Goal: Check status: Check status

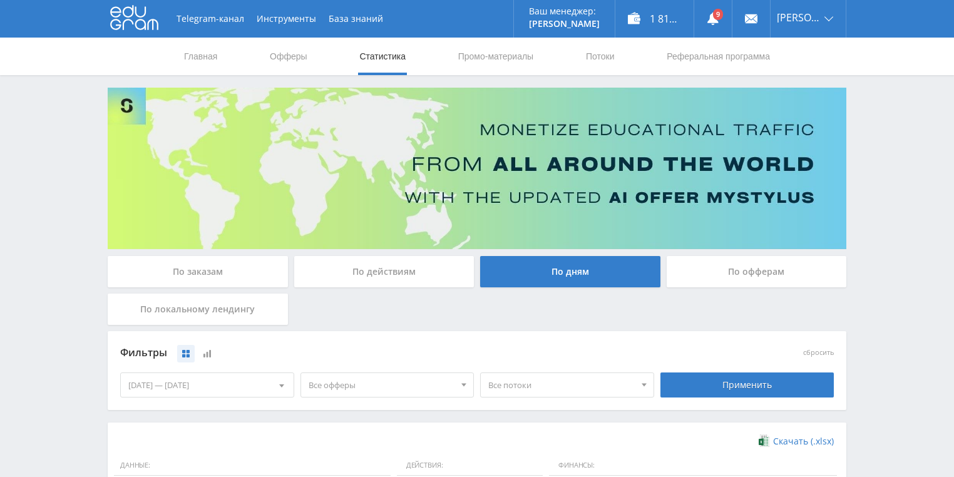
scroll to position [241, 0]
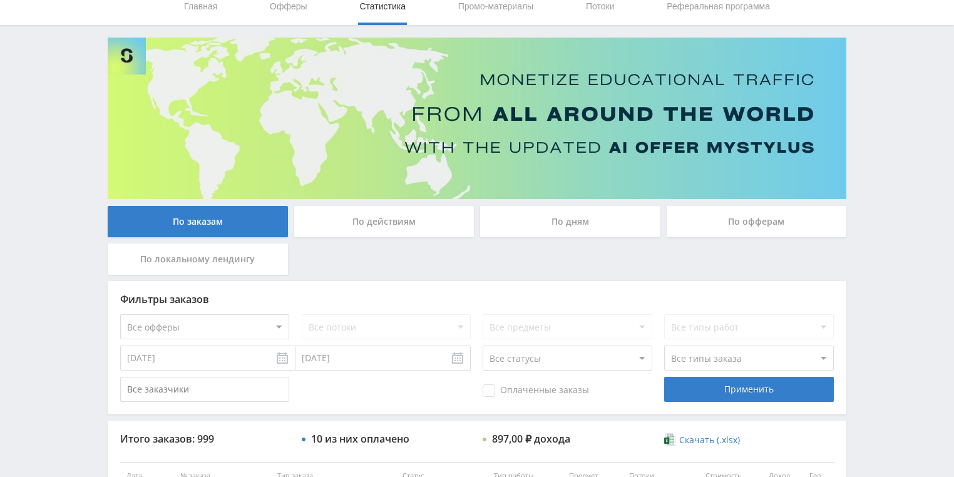
click at [372, 208] on div "По действиям" at bounding box center [384, 221] width 180 height 31
click at [0, 0] on input "По действиям" at bounding box center [0, 0] width 0 height 0
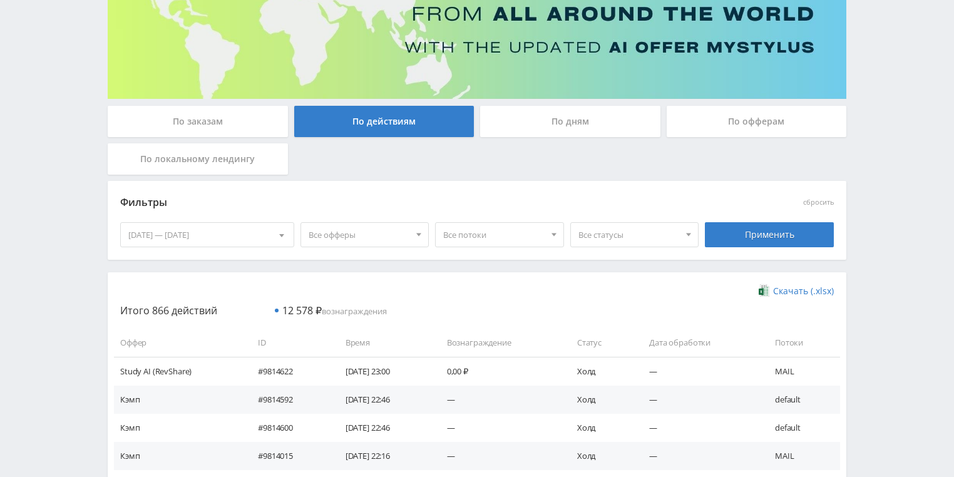
click at [535, 125] on div "По дням" at bounding box center [570, 121] width 180 height 31
click at [0, 0] on input "По дням" at bounding box center [0, 0] width 0 height 0
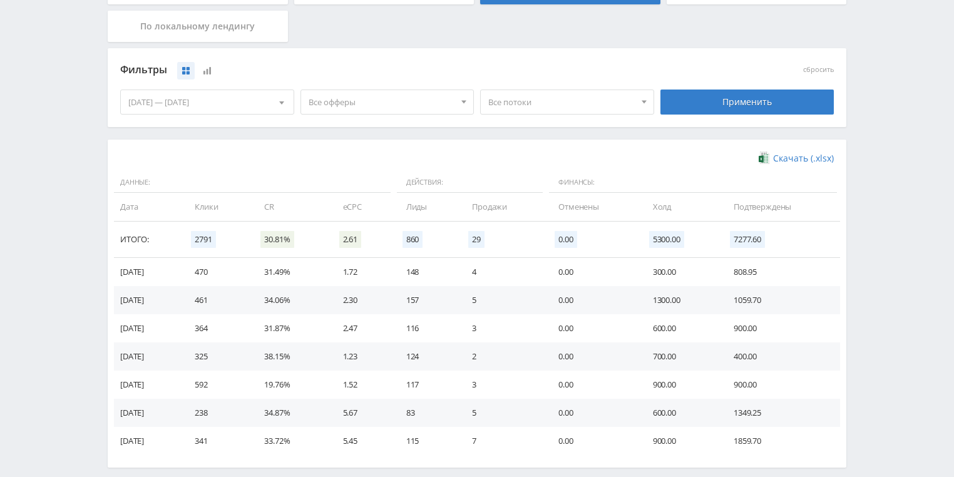
scroll to position [300, 0]
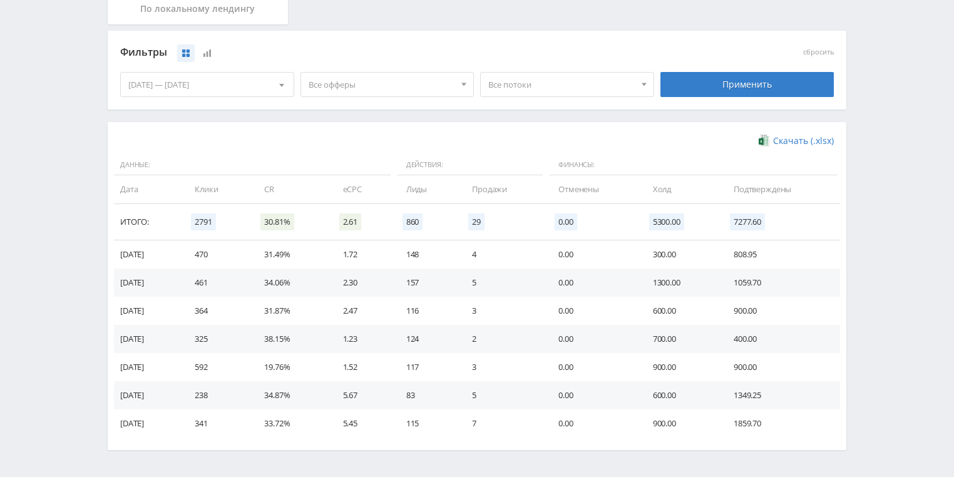
click at [551, 88] on span "Все потоки" at bounding box center [561, 85] width 146 height 24
click at [512, 180] on button "VK" at bounding box center [567, 178] width 173 height 18
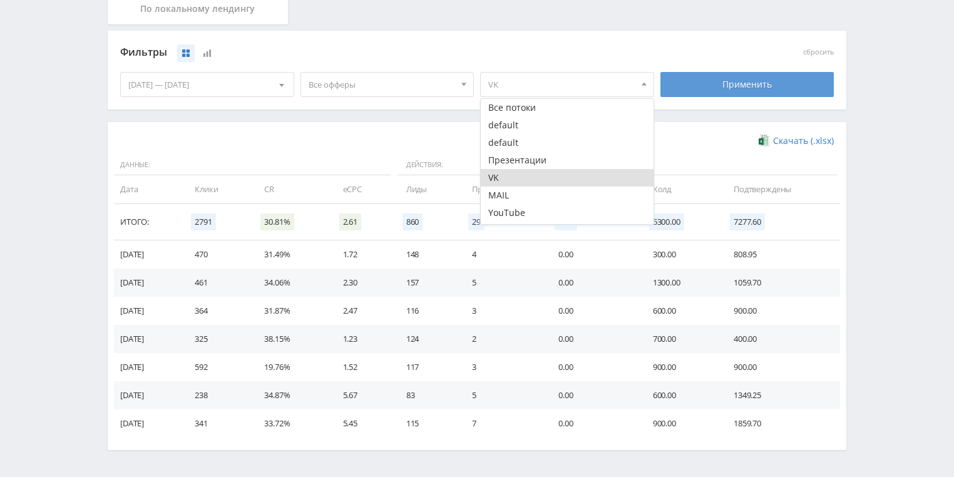
click at [713, 90] on div "Применить" at bounding box center [747, 84] width 174 height 25
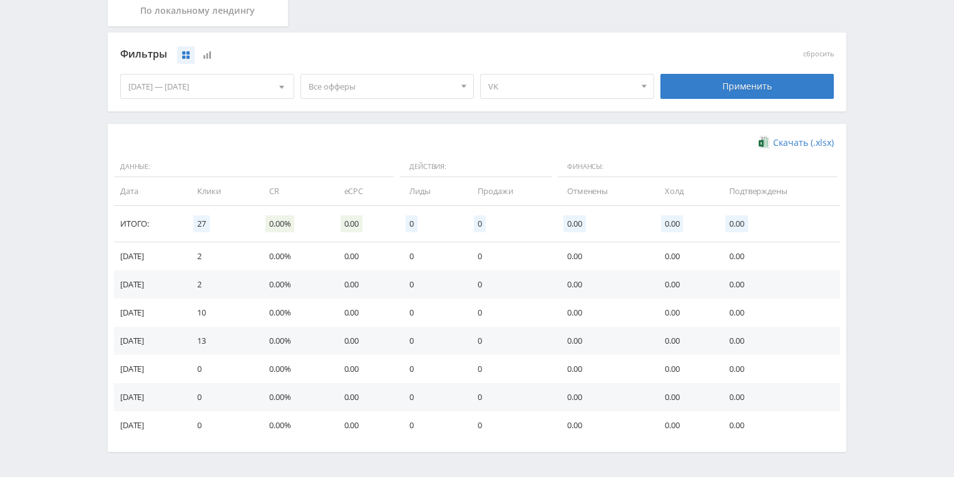
scroll to position [241, 0]
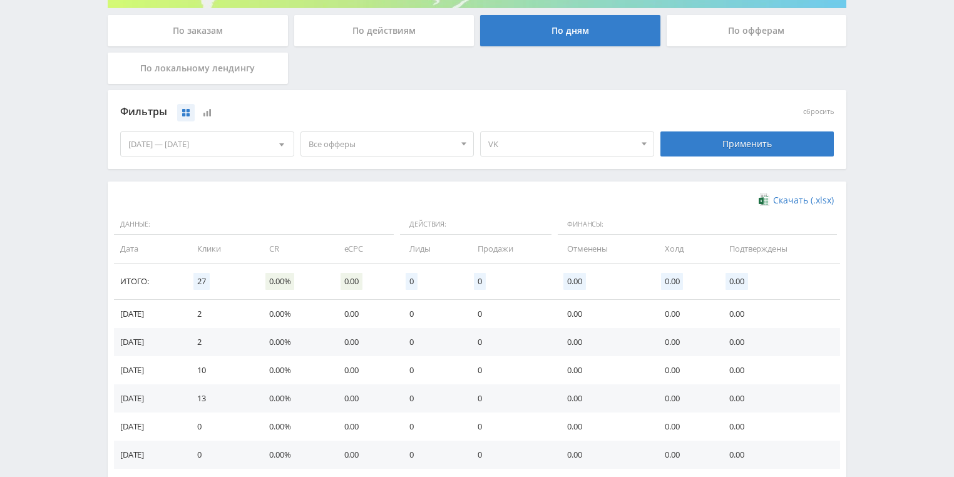
click at [528, 144] on span "VK" at bounding box center [561, 144] width 146 height 24
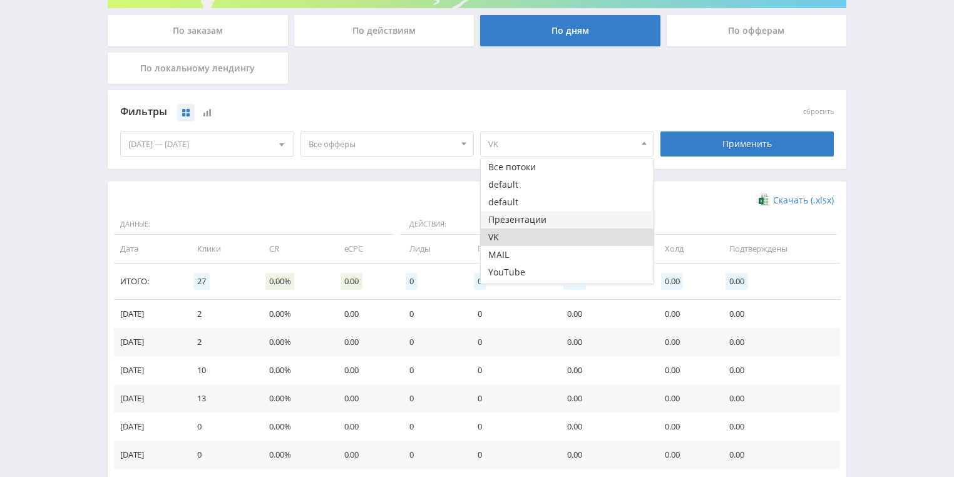
click at [514, 216] on button "Презентации" at bounding box center [567, 220] width 173 height 18
click at [489, 238] on button "VK" at bounding box center [567, 237] width 173 height 18
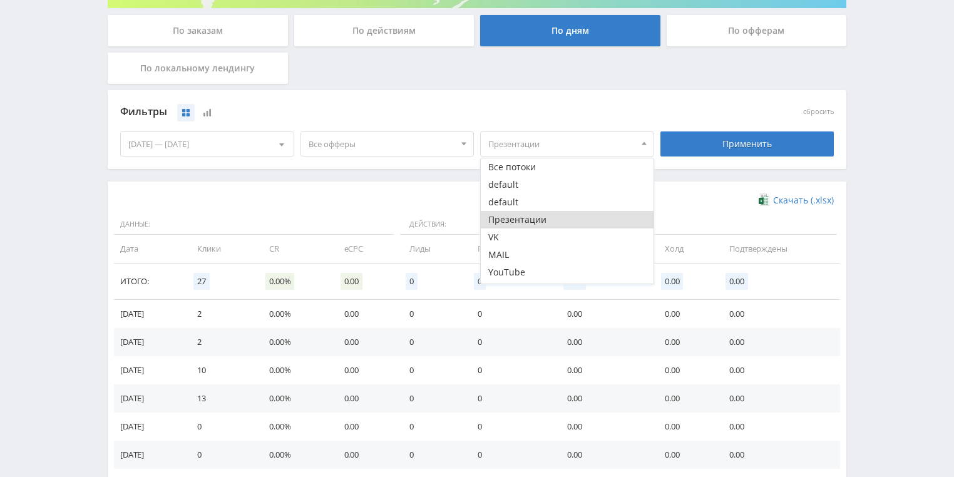
click at [714, 146] on div "Применить" at bounding box center [747, 143] width 174 height 25
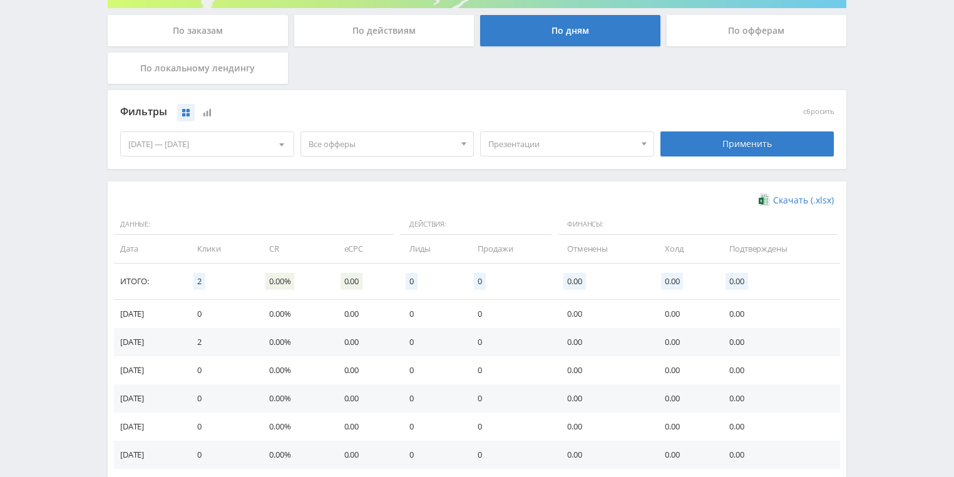
click at [566, 150] on span "Презентации" at bounding box center [561, 144] width 146 height 24
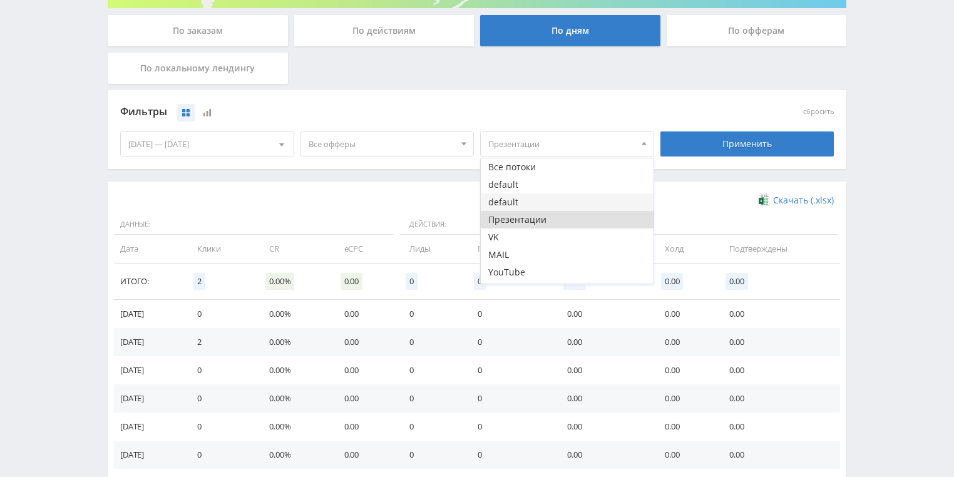
click at [511, 201] on button "default" at bounding box center [567, 202] width 173 height 18
click at [641, 145] on div at bounding box center [643, 144] width 19 height 24
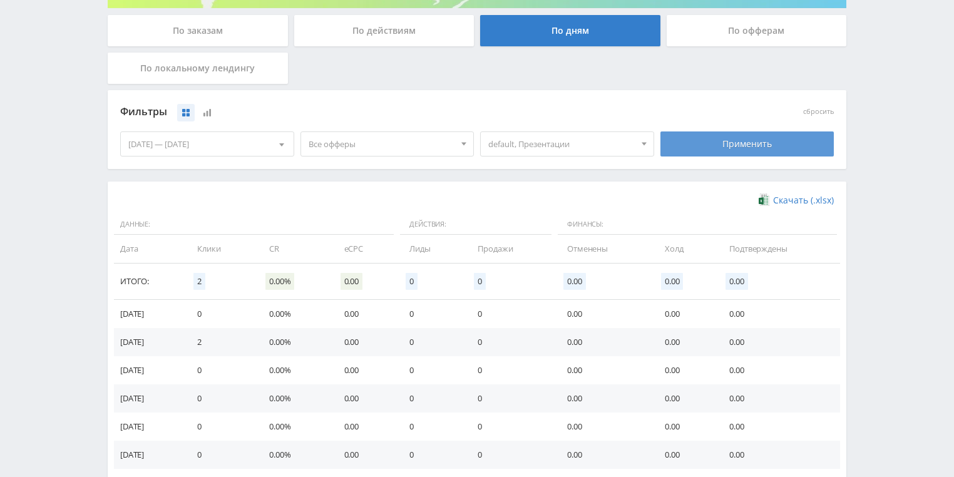
click at [703, 141] on div "Применить" at bounding box center [747, 143] width 174 height 25
click at [566, 145] on span "default, Презентации" at bounding box center [561, 144] width 146 height 24
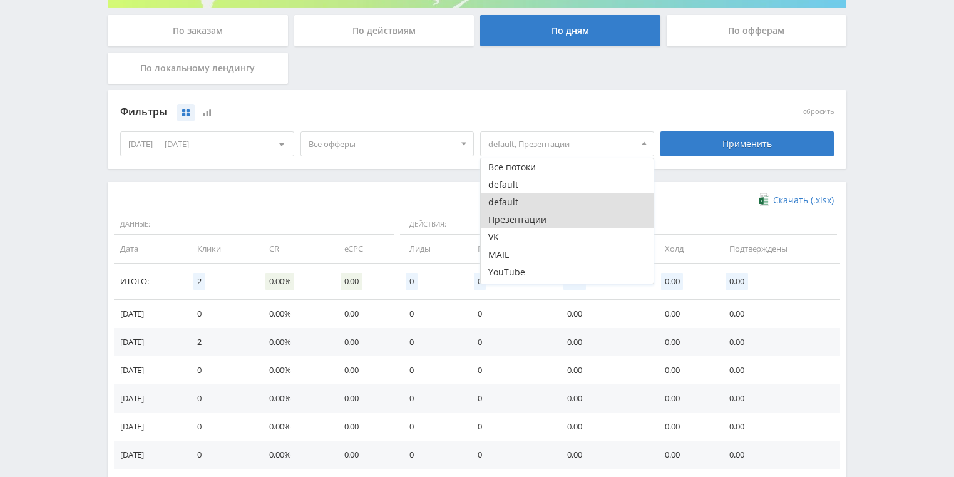
click at [516, 223] on button "Презентации" at bounding box center [567, 220] width 173 height 18
click at [509, 282] on button "default" at bounding box center [567, 290] width 173 height 18
click at [513, 273] on button "YouTube" at bounding box center [567, 272] width 173 height 18
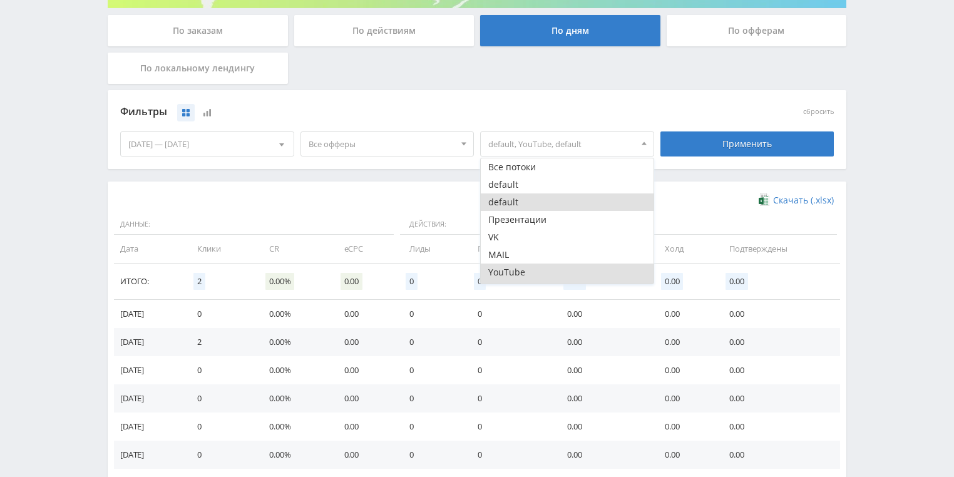
click at [641, 140] on span at bounding box center [643, 141] width 5 height 6
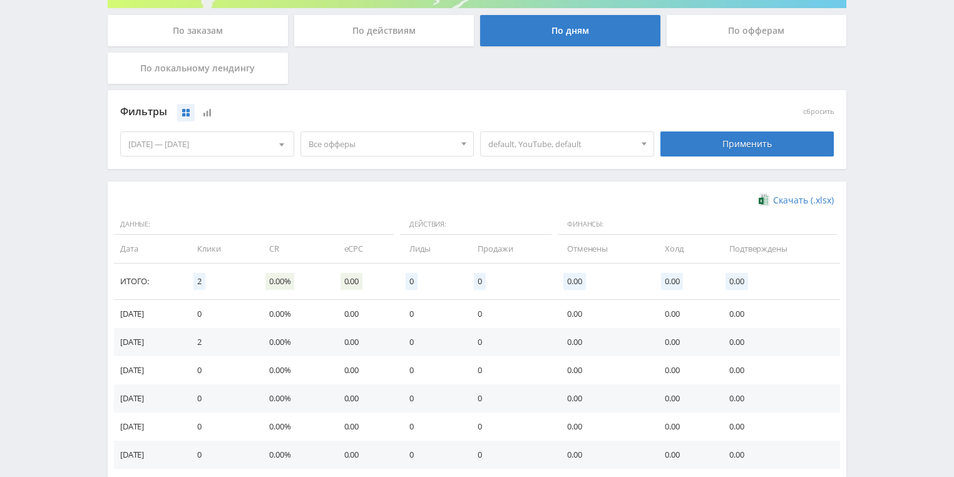
click at [634, 141] on div at bounding box center [643, 144] width 19 height 24
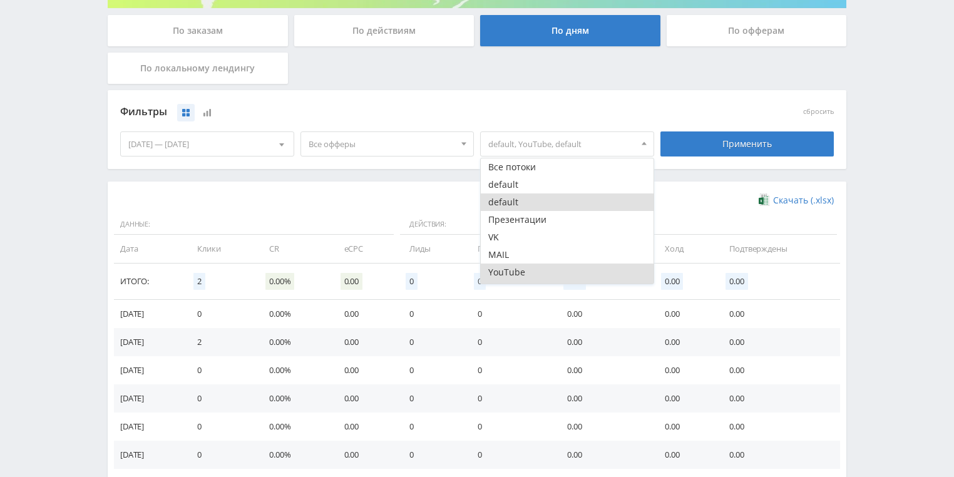
click at [512, 205] on button "default" at bounding box center [567, 202] width 173 height 18
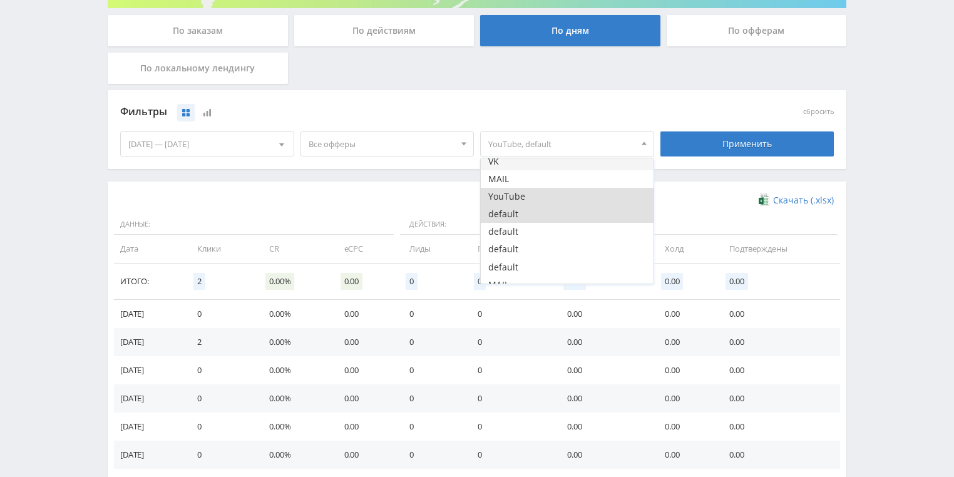
scroll to position [100, 0]
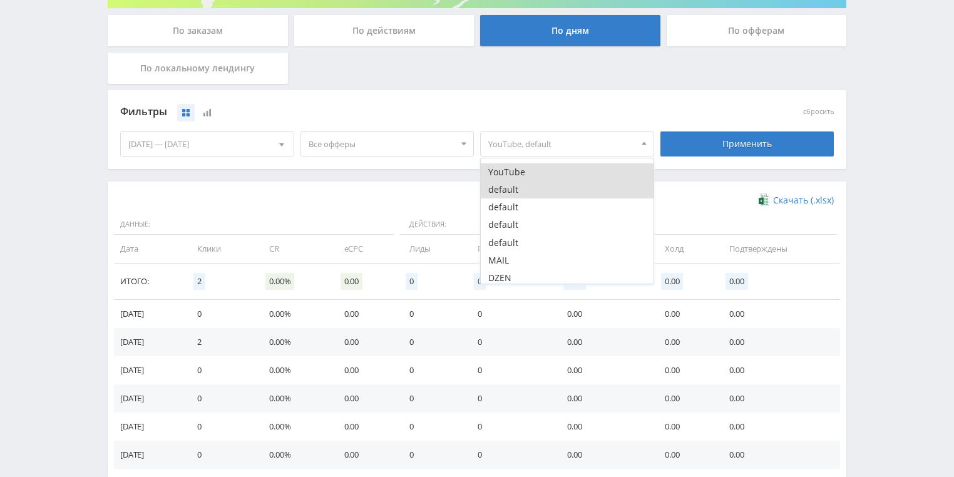
click at [513, 191] on button "default" at bounding box center [567, 190] width 173 height 18
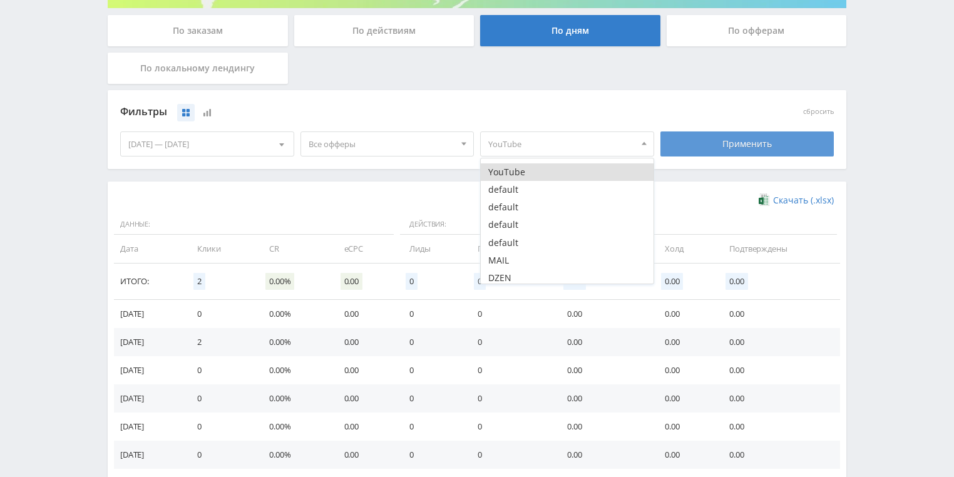
click at [718, 141] on div "Применить" at bounding box center [747, 143] width 174 height 25
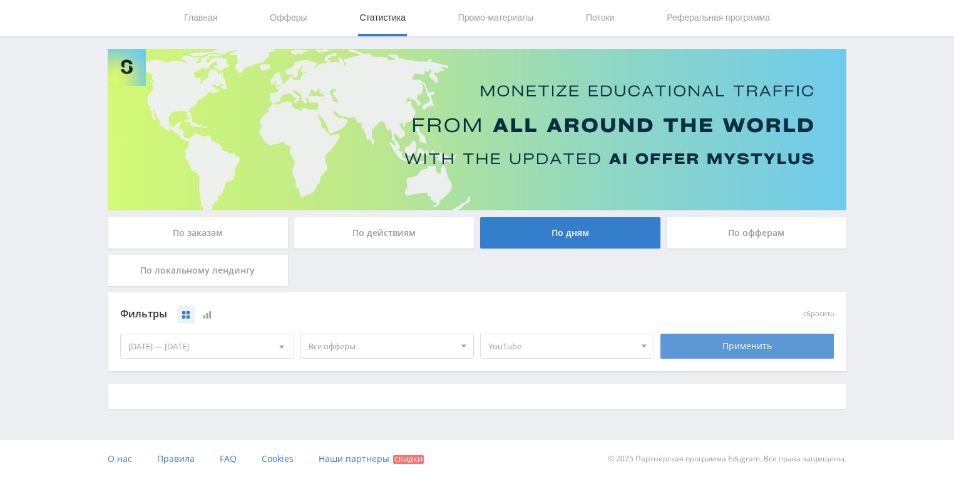
scroll to position [241, 0]
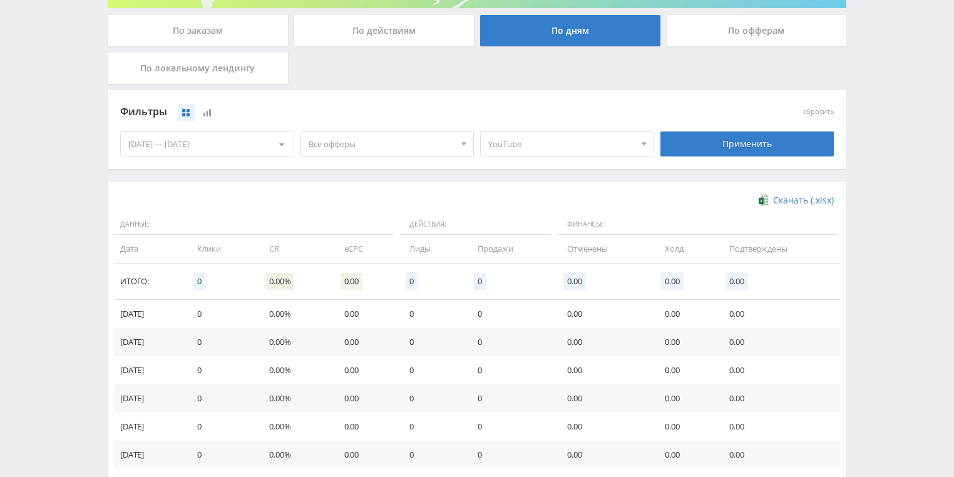
click at [580, 148] on span "YouTube" at bounding box center [561, 144] width 146 height 24
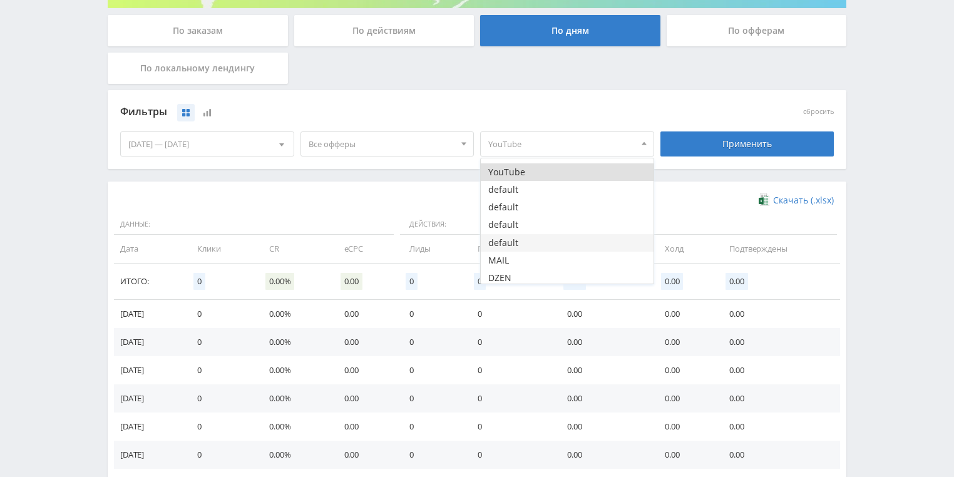
scroll to position [103, 0]
click at [505, 273] on button "DZEN" at bounding box center [567, 275] width 173 height 18
click at [511, 170] on button "YouTube" at bounding box center [567, 169] width 173 height 18
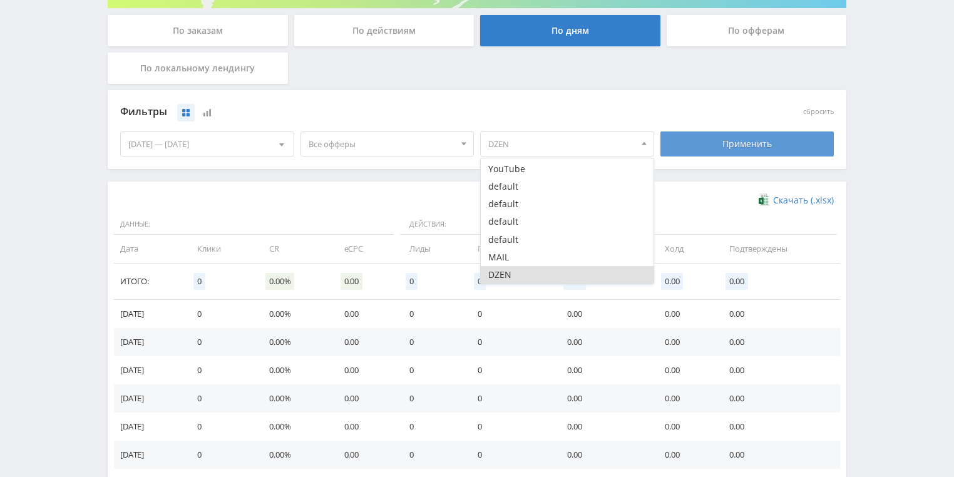
click at [733, 155] on div "Применить" at bounding box center [747, 143] width 174 height 25
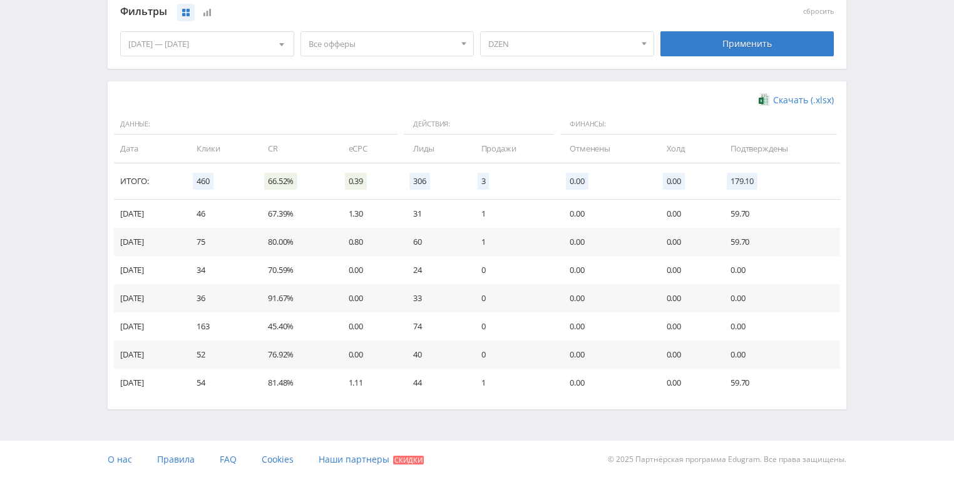
scroll to position [291, 0]
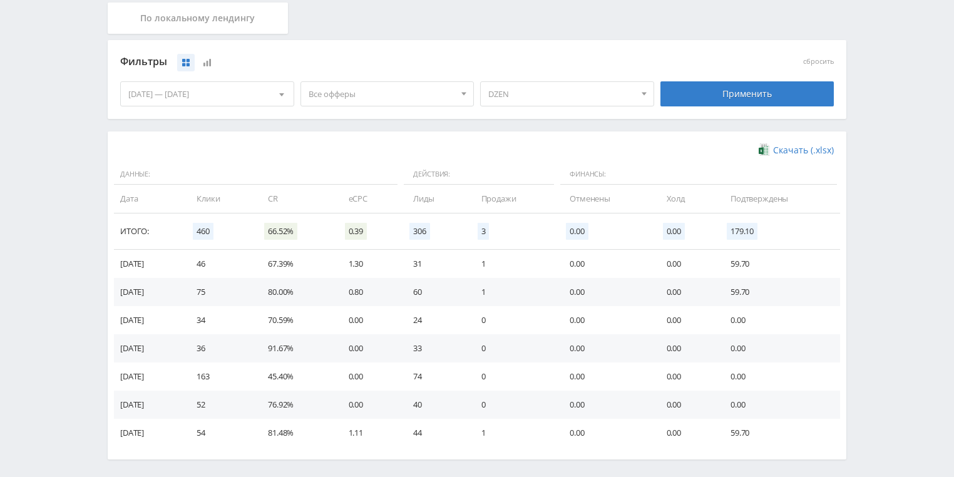
click at [549, 96] on span "DZEN" at bounding box center [561, 94] width 146 height 24
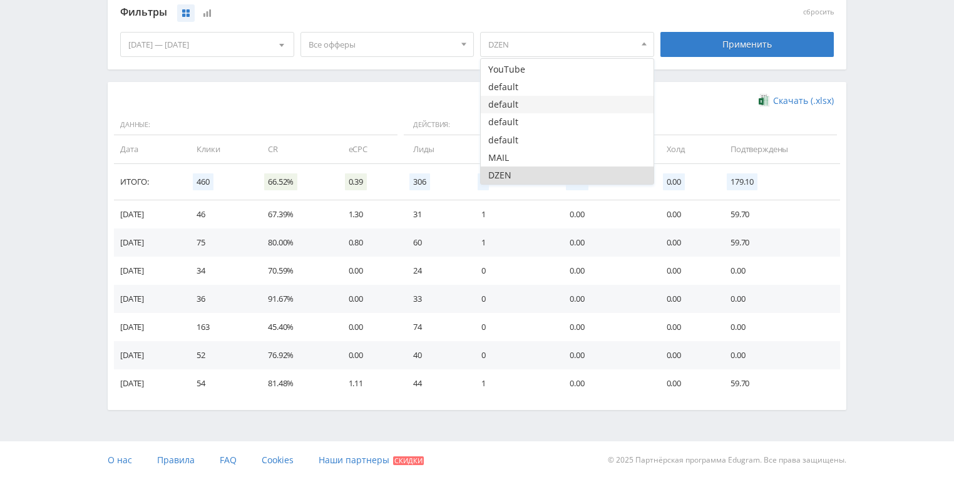
scroll to position [341, 0]
click at [510, 173] on button "DZEN" at bounding box center [567, 175] width 173 height 18
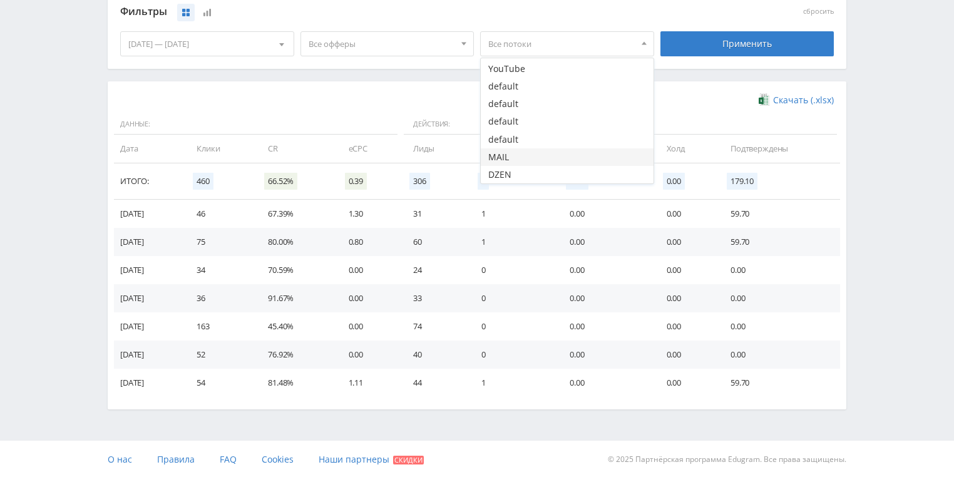
click at [506, 155] on button "MAIL" at bounding box center [567, 157] width 173 height 18
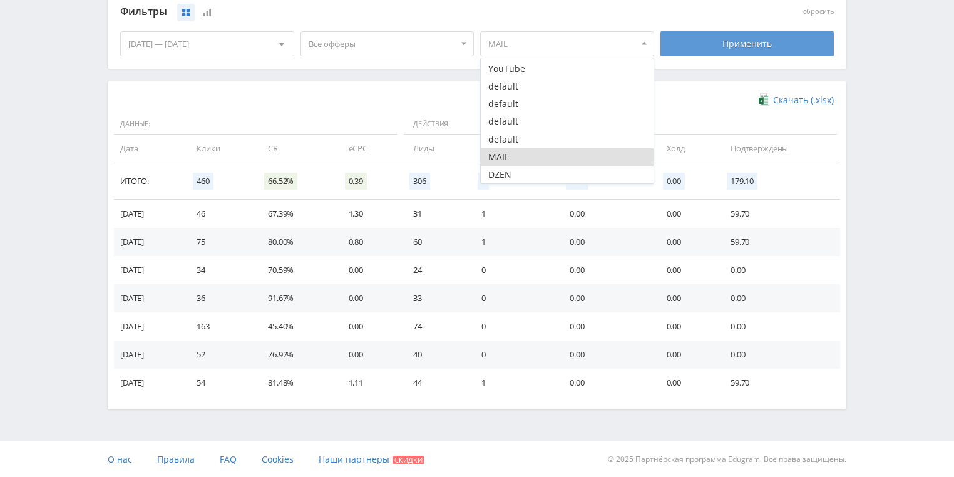
click at [735, 43] on div "Применить" at bounding box center [747, 43] width 174 height 25
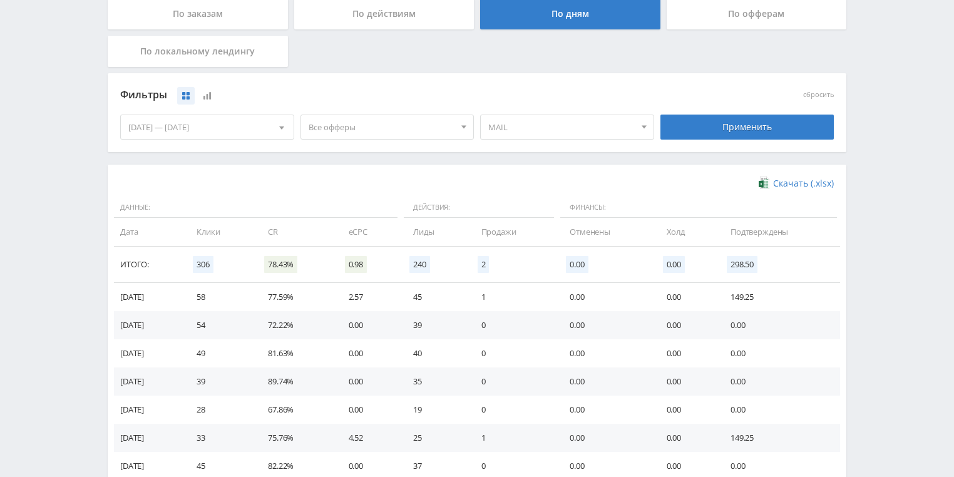
scroll to position [241, 0]
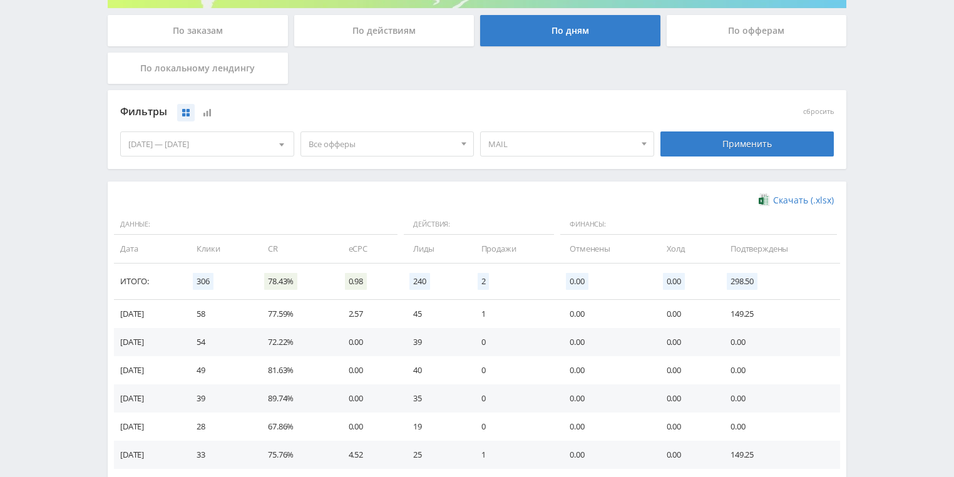
click at [613, 137] on span "MAIL" at bounding box center [561, 144] width 146 height 24
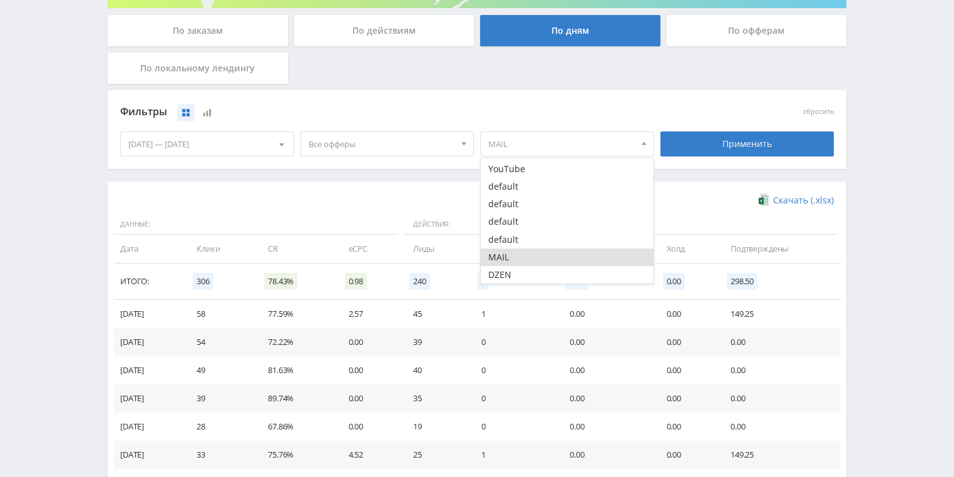
click at [516, 255] on button "MAIL" at bounding box center [567, 257] width 173 height 18
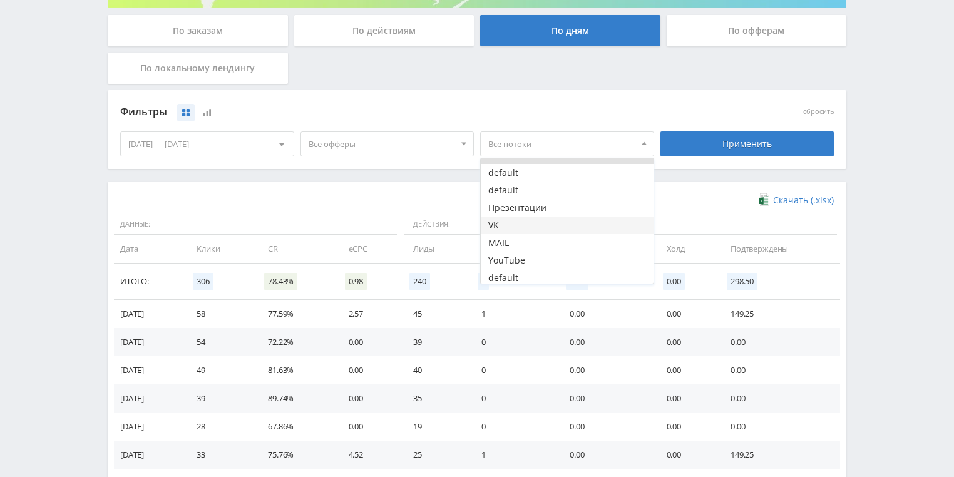
scroll to position [0, 0]
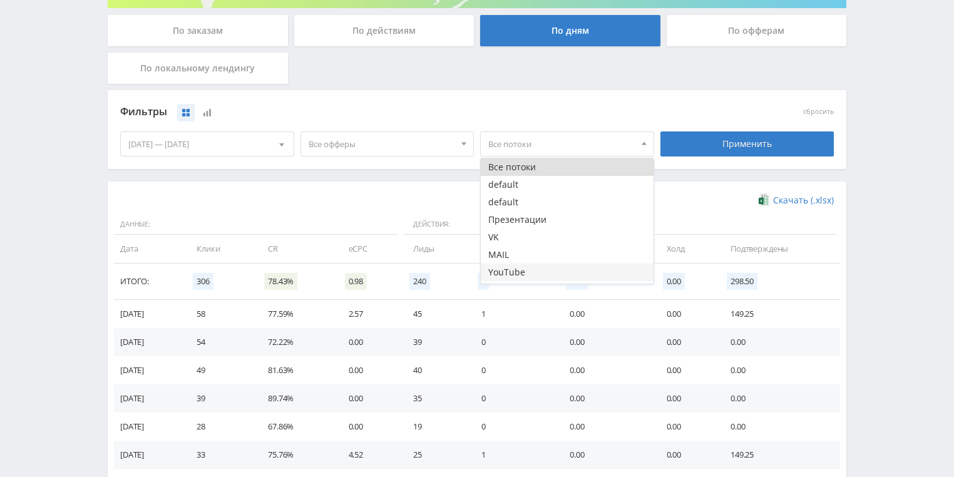
click at [527, 269] on button "YouTube" at bounding box center [567, 272] width 173 height 18
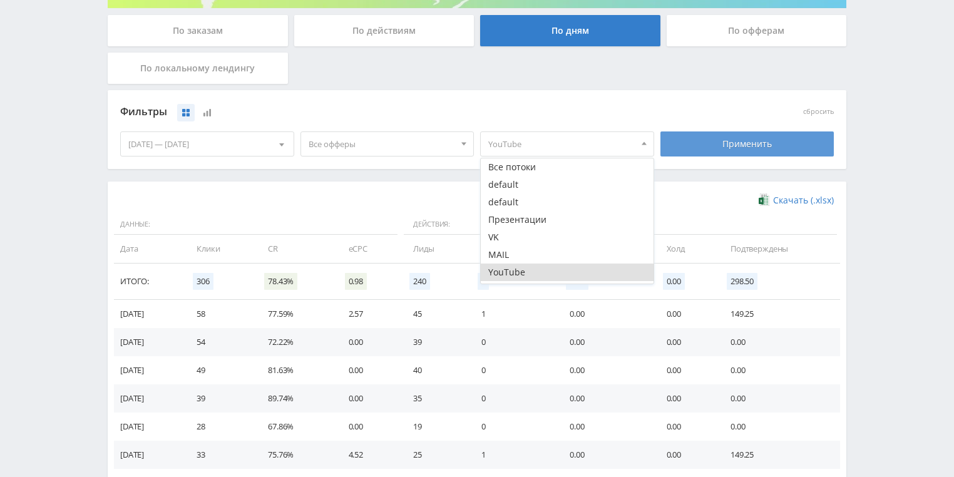
click at [710, 143] on div "Применить" at bounding box center [747, 143] width 174 height 25
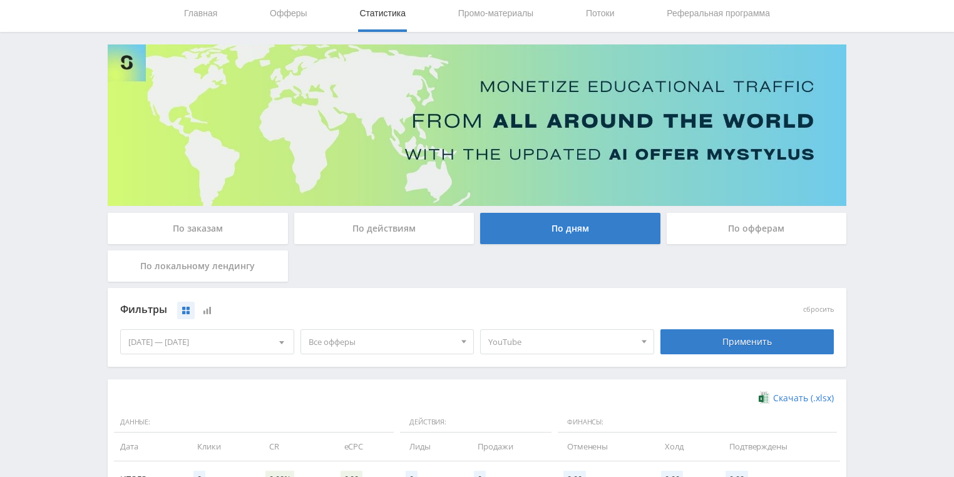
scroll to position [41, 0]
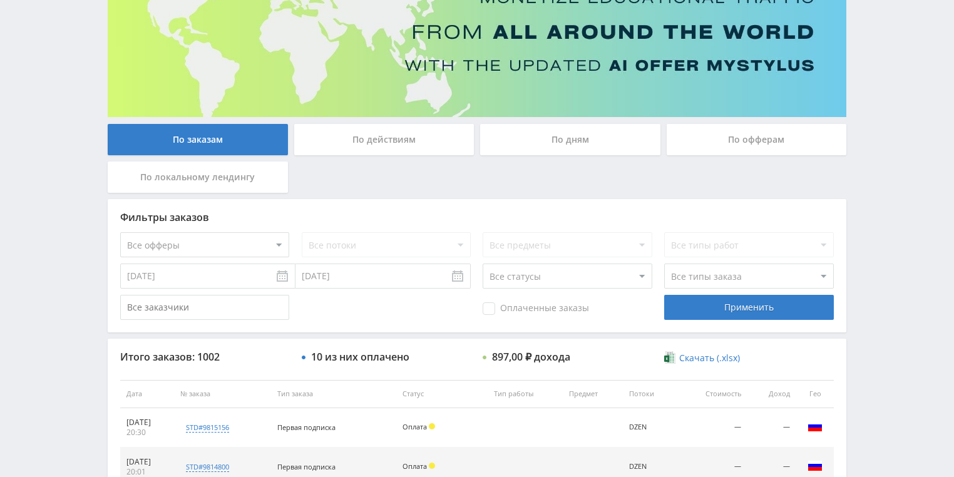
scroll to position [121, 0]
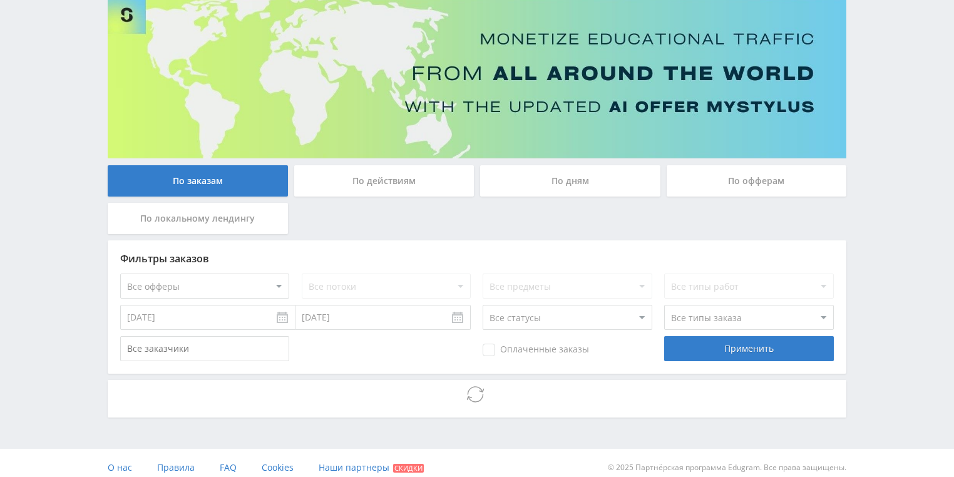
scroll to position [100, 0]
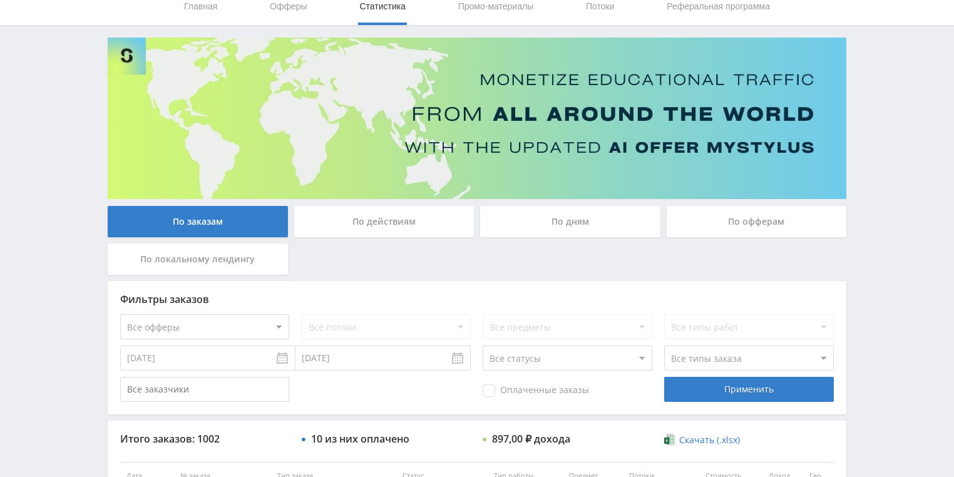
click at [380, 218] on div "По действиям" at bounding box center [384, 221] width 180 height 31
click at [0, 0] on input "По действиям" at bounding box center [0, 0] width 0 height 0
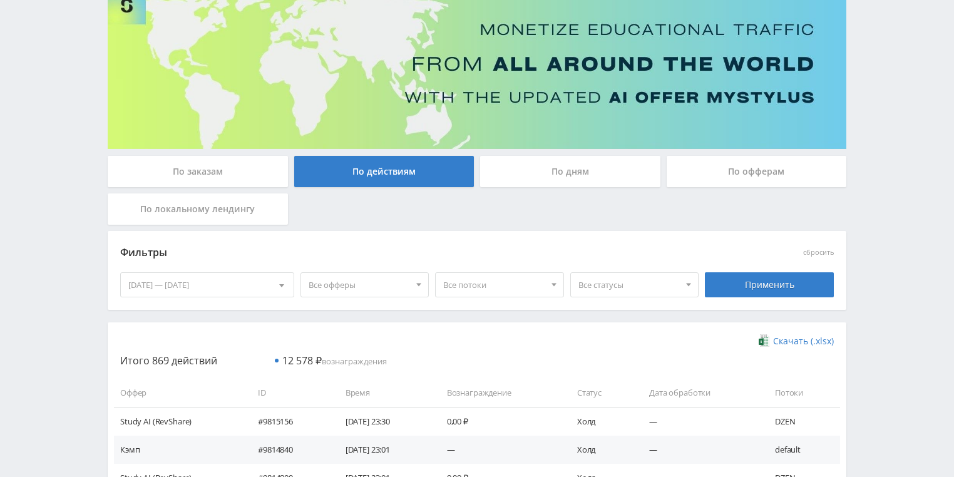
click at [548, 181] on div "По дням" at bounding box center [570, 171] width 180 height 31
click at [0, 0] on input "По дням" at bounding box center [0, 0] width 0 height 0
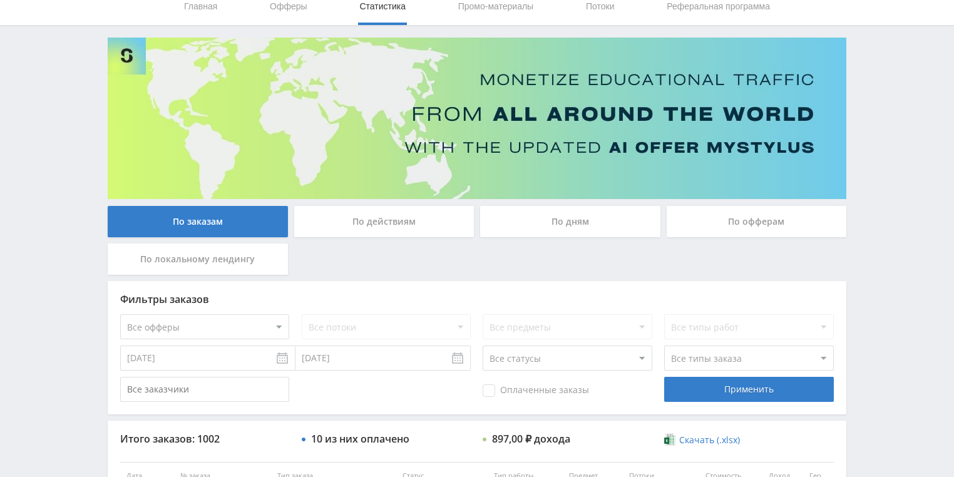
click at [417, 230] on div "По действиям" at bounding box center [384, 221] width 180 height 31
click at [0, 0] on input "По действиям" at bounding box center [0, 0] width 0 height 0
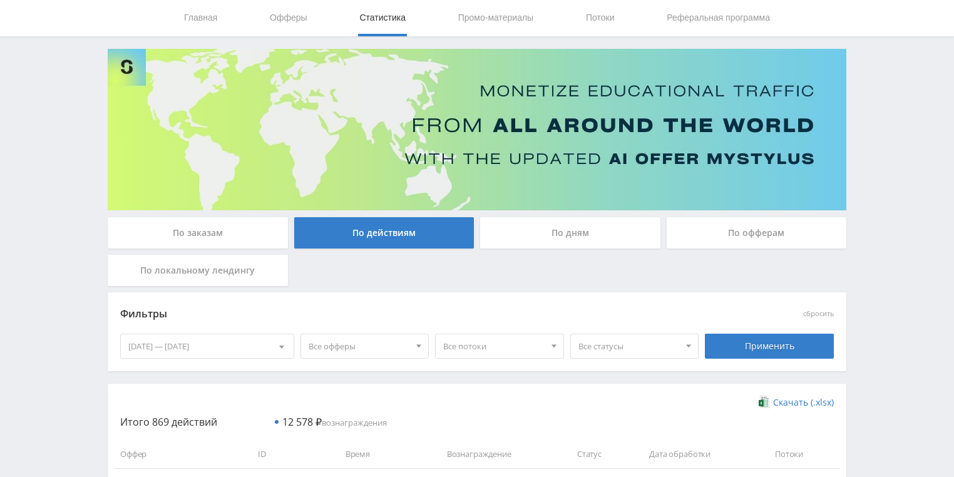
scroll to position [50, 0]
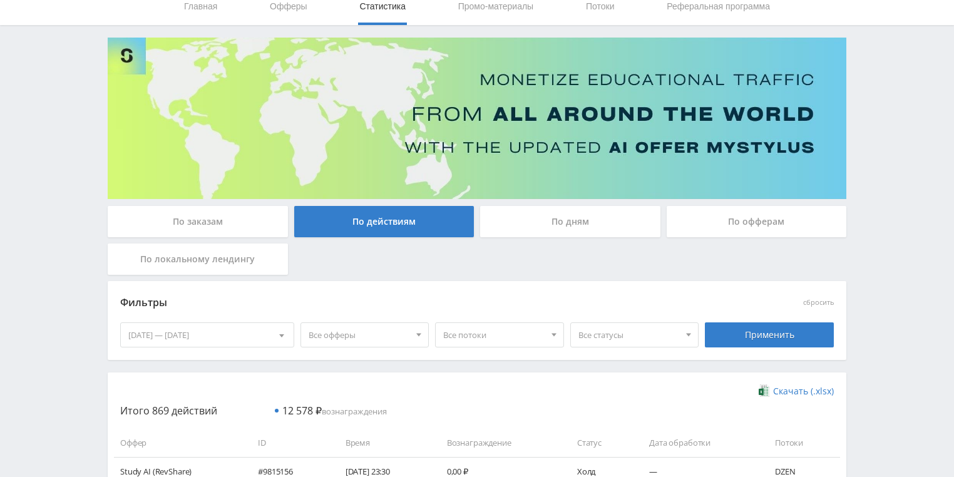
click at [557, 225] on div "По дням" at bounding box center [570, 221] width 180 height 31
click at [0, 0] on input "По дням" at bounding box center [0, 0] width 0 height 0
